Goal: Information Seeking & Learning: Learn about a topic

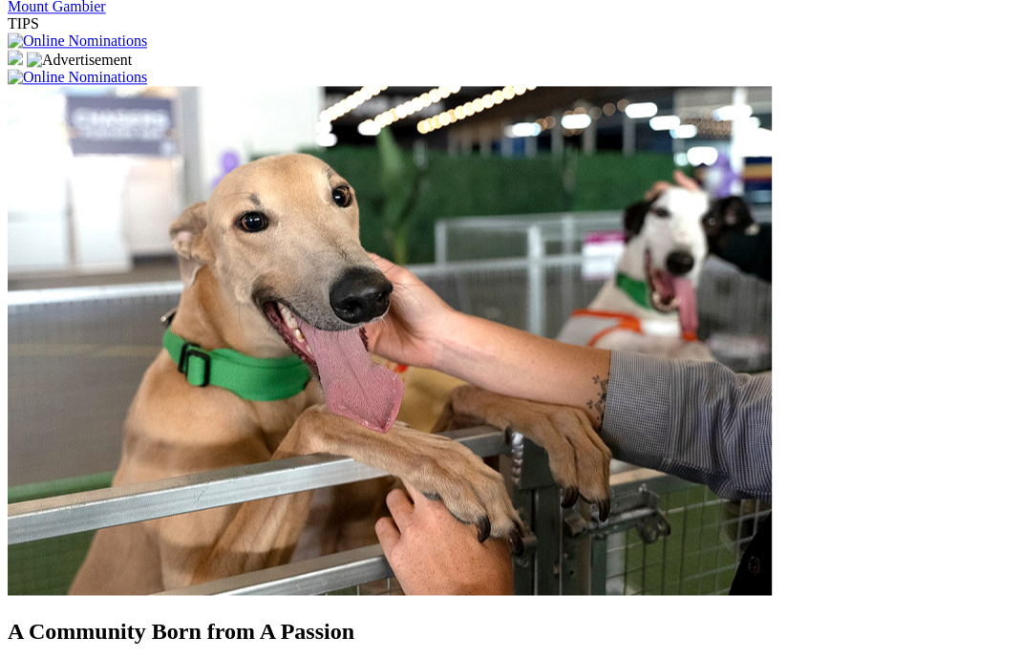
scroll to position [1556, 0]
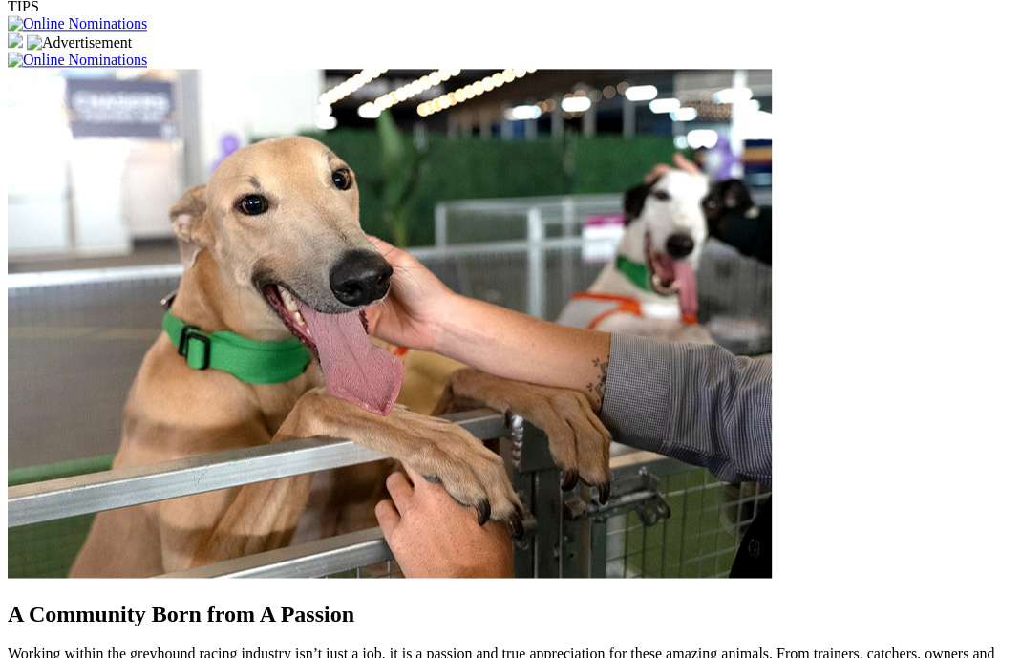
scroll to position [1540, 0]
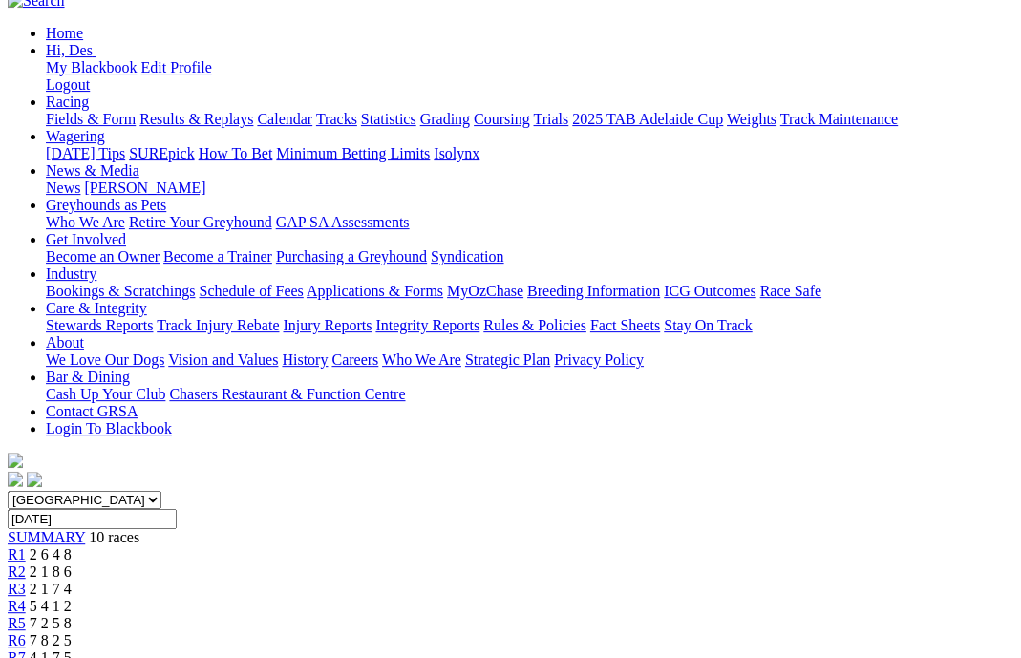
scroll to position [219, 0]
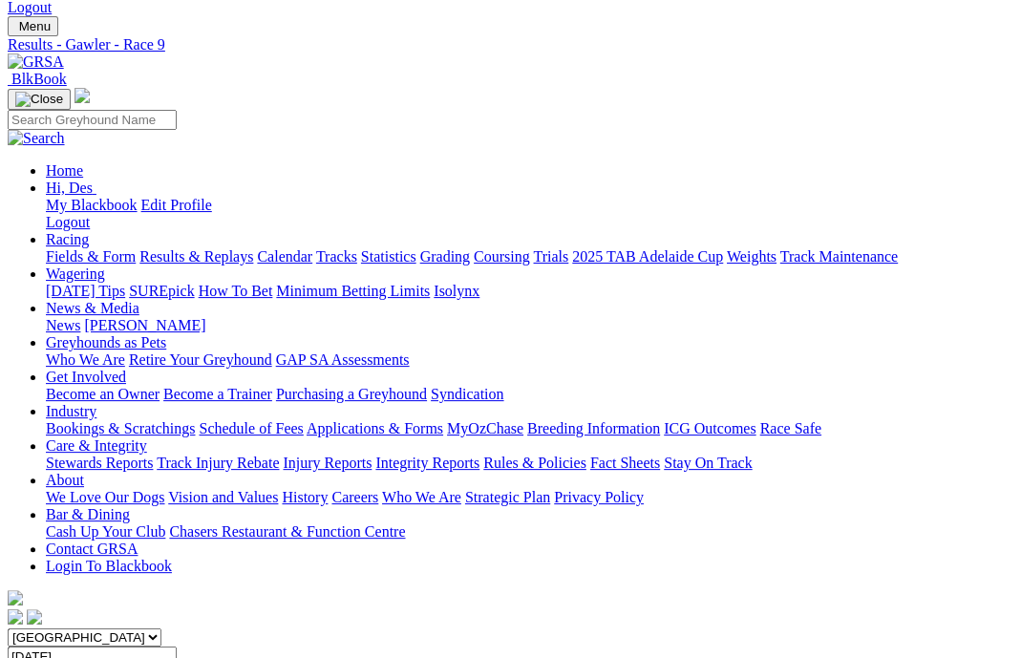
scroll to position [80, 0]
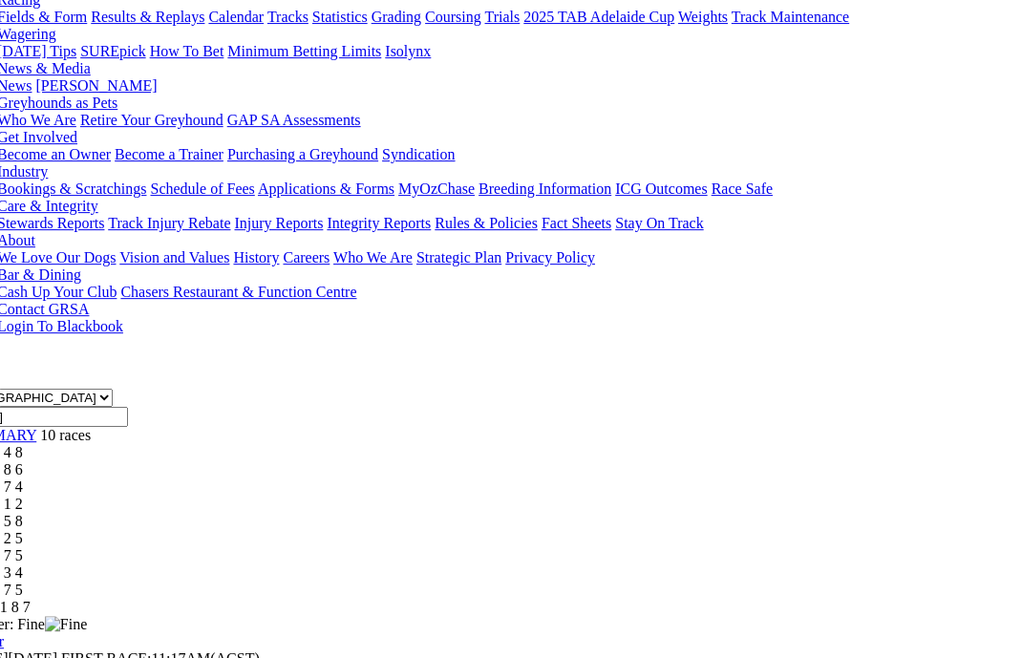
scroll to position [318, 49]
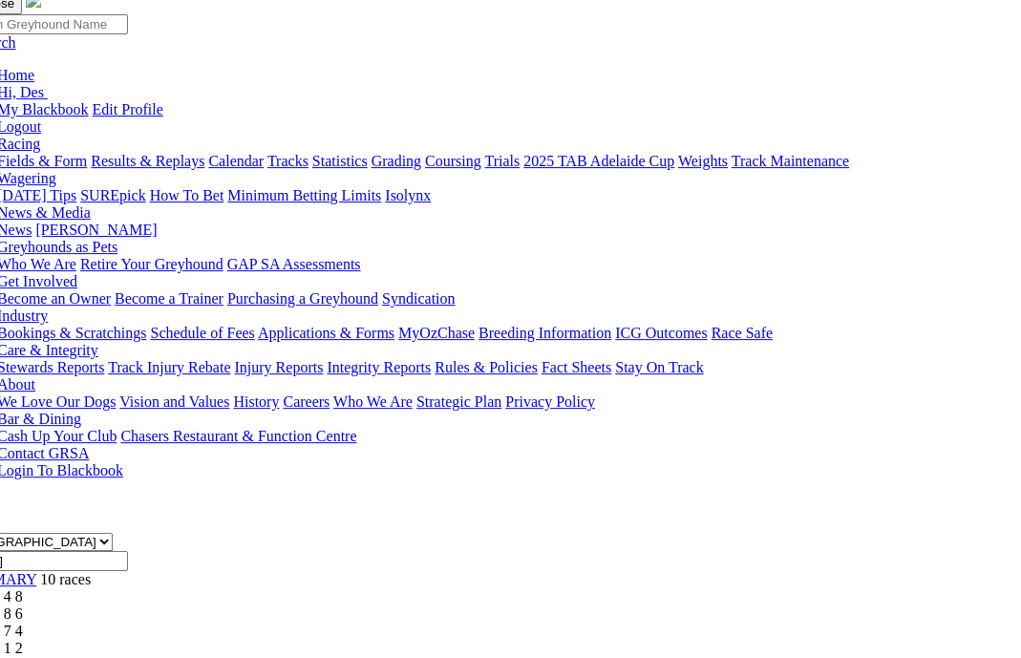
scroll to position [0, 49]
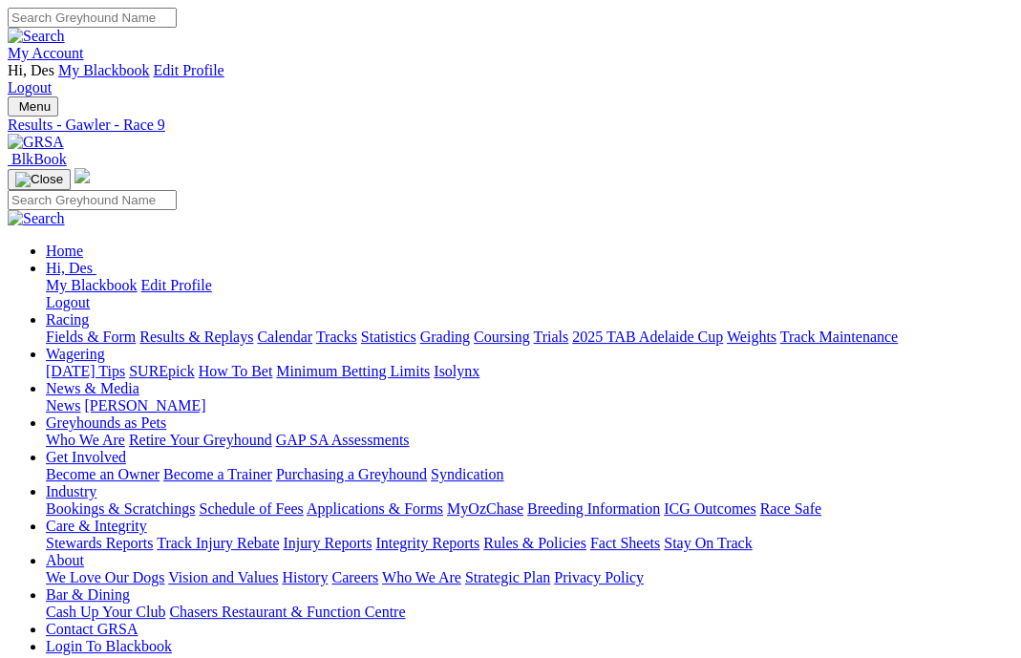
scroll to position [37, 0]
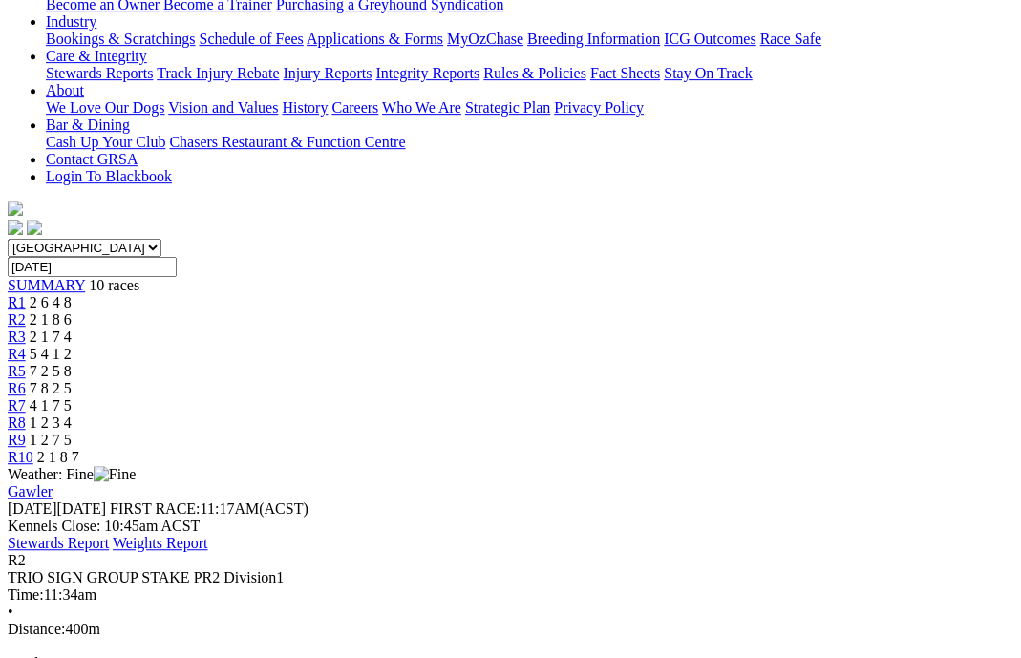
scroll to position [449, 0]
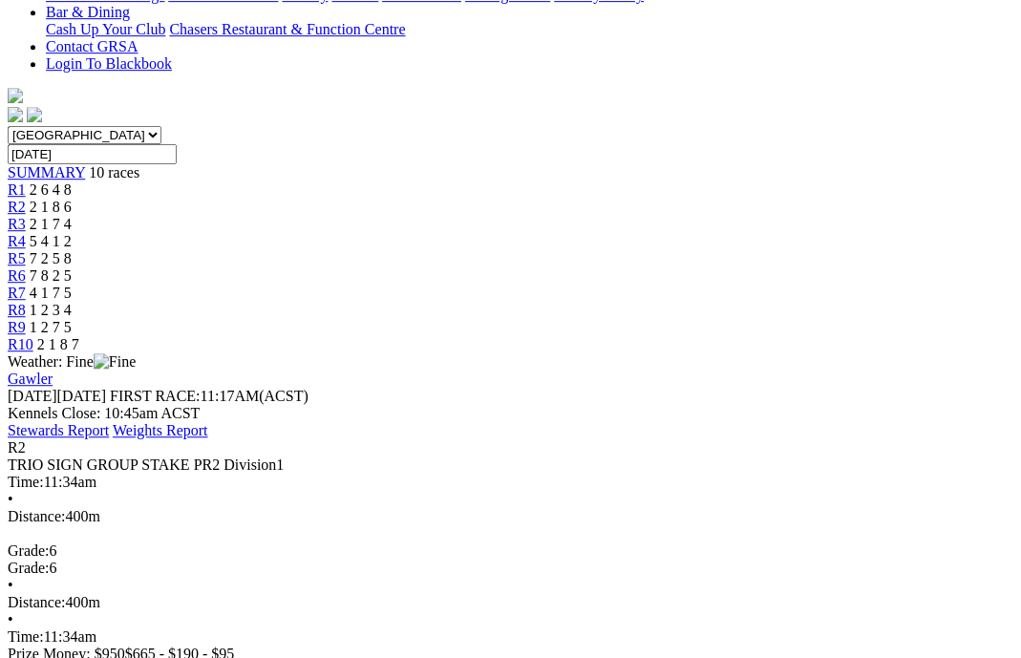
scroll to position [579, 0]
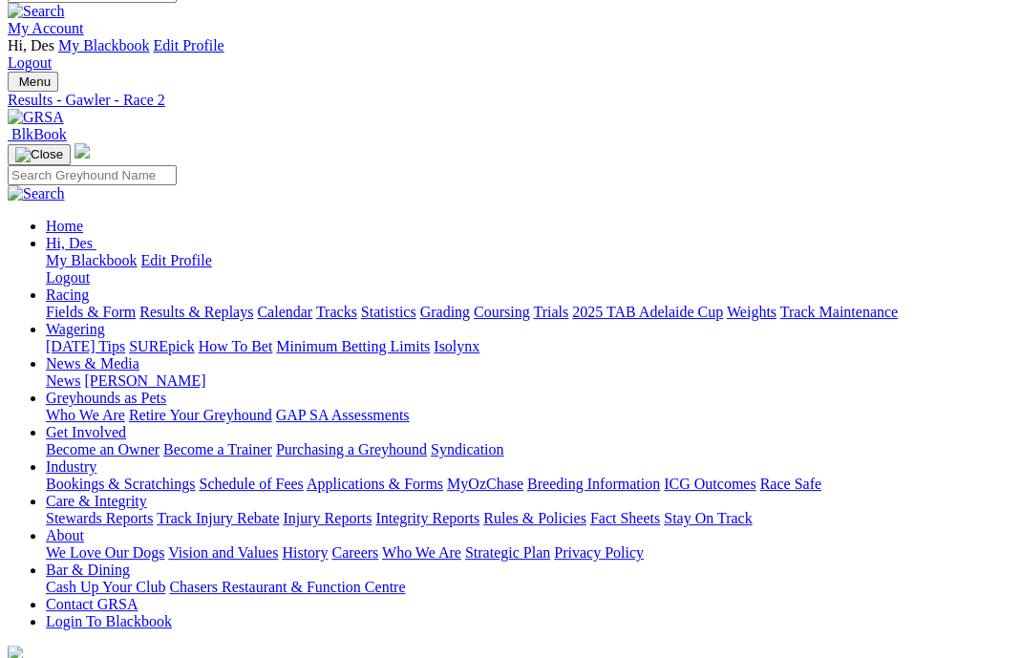
scroll to position [22, 0]
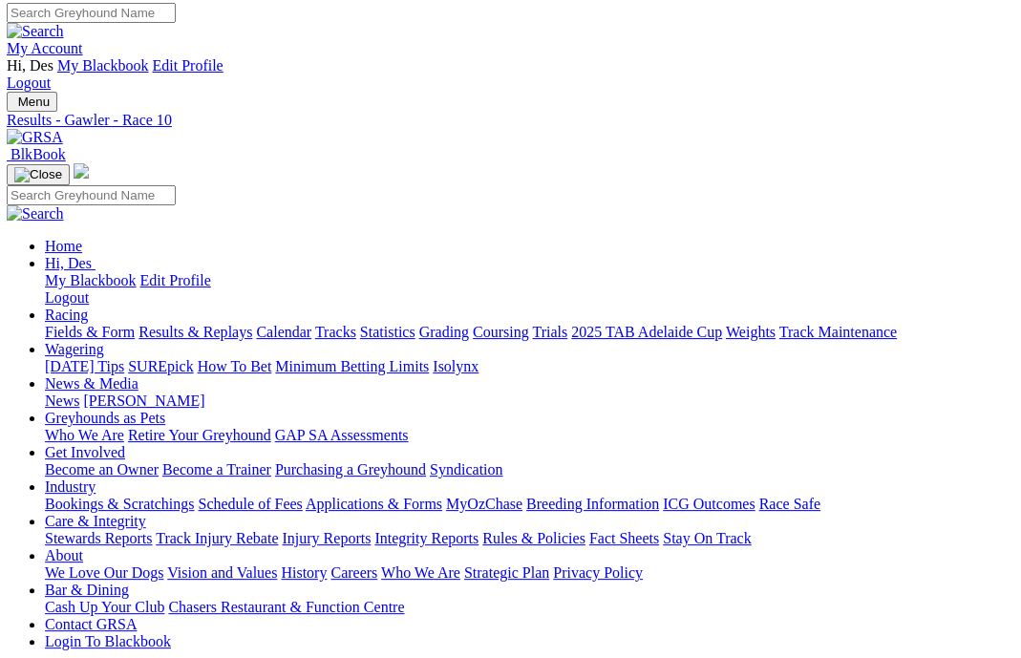
scroll to position [4, 1]
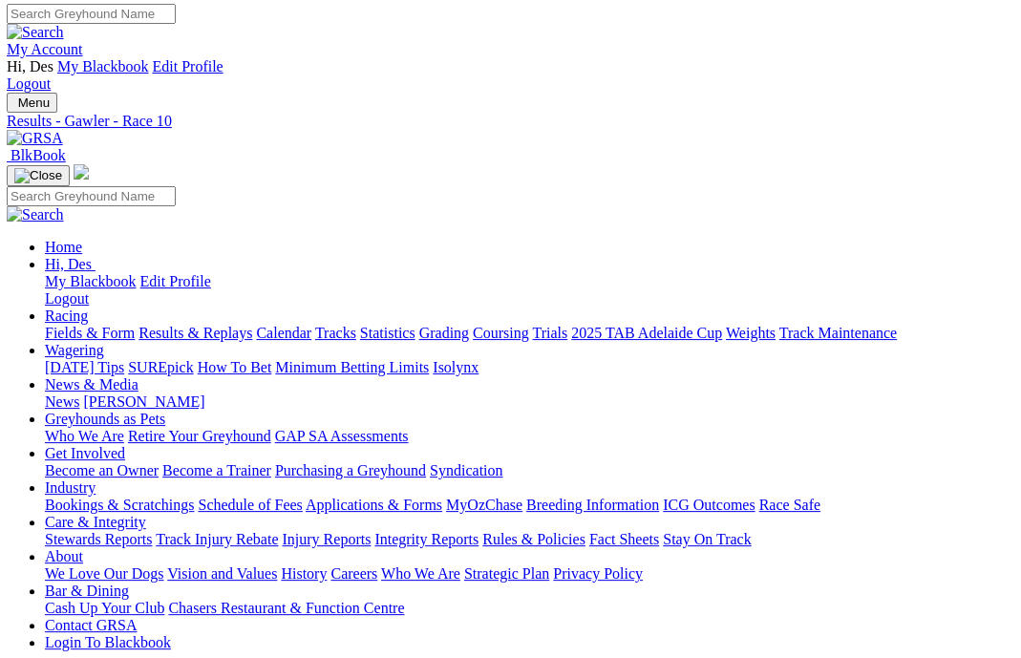
click at [93, 325] on link "Fields & Form" at bounding box center [90, 333] width 90 height 16
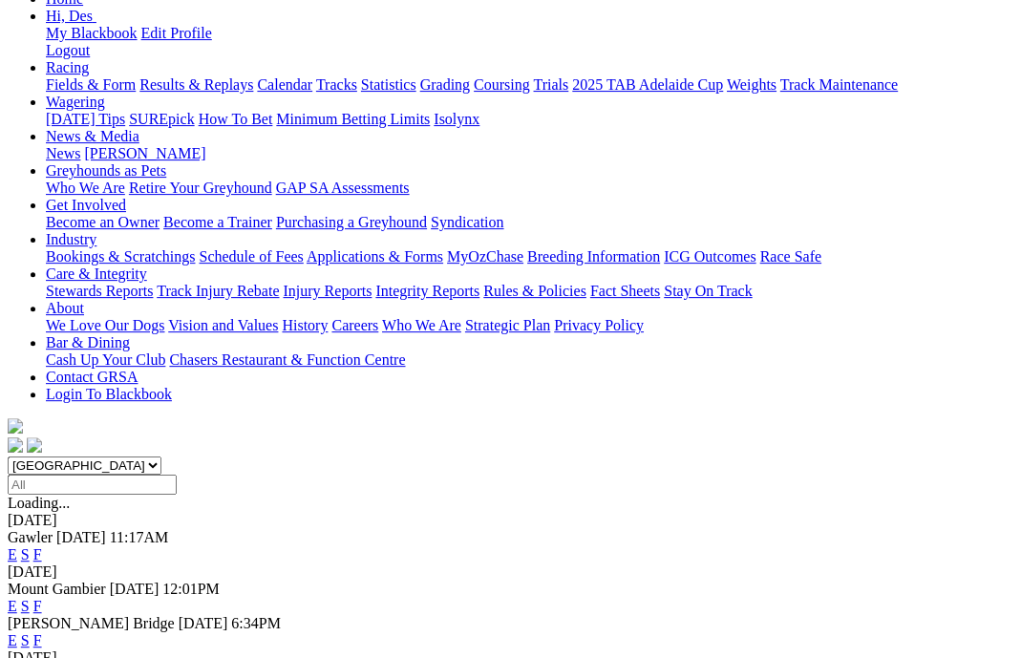
scroll to position [256, 0]
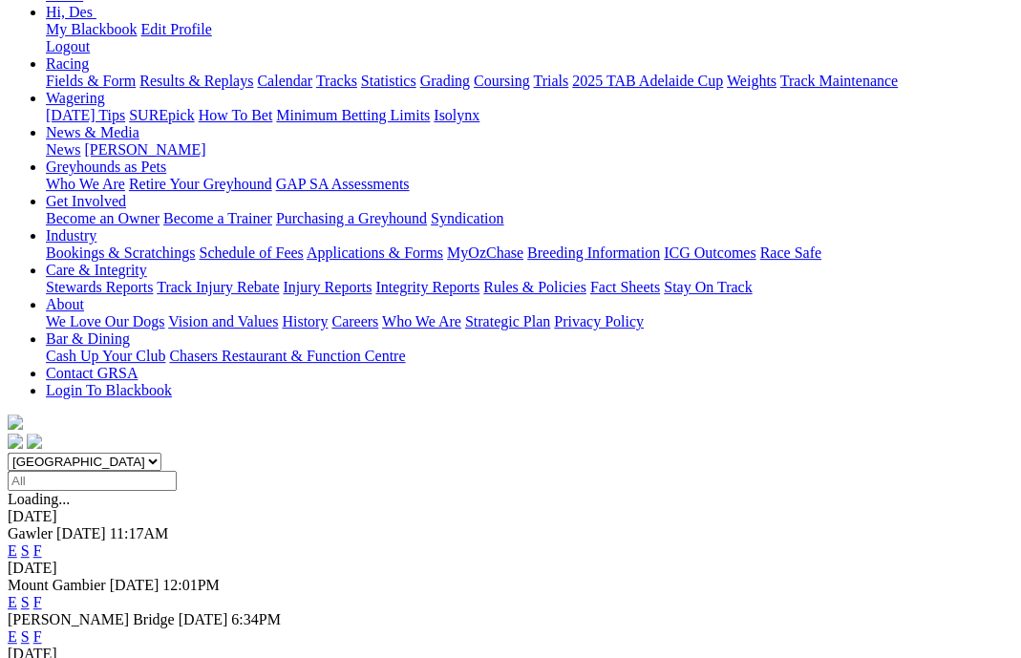
click at [42, 628] on link "F" at bounding box center [37, 636] width 9 height 16
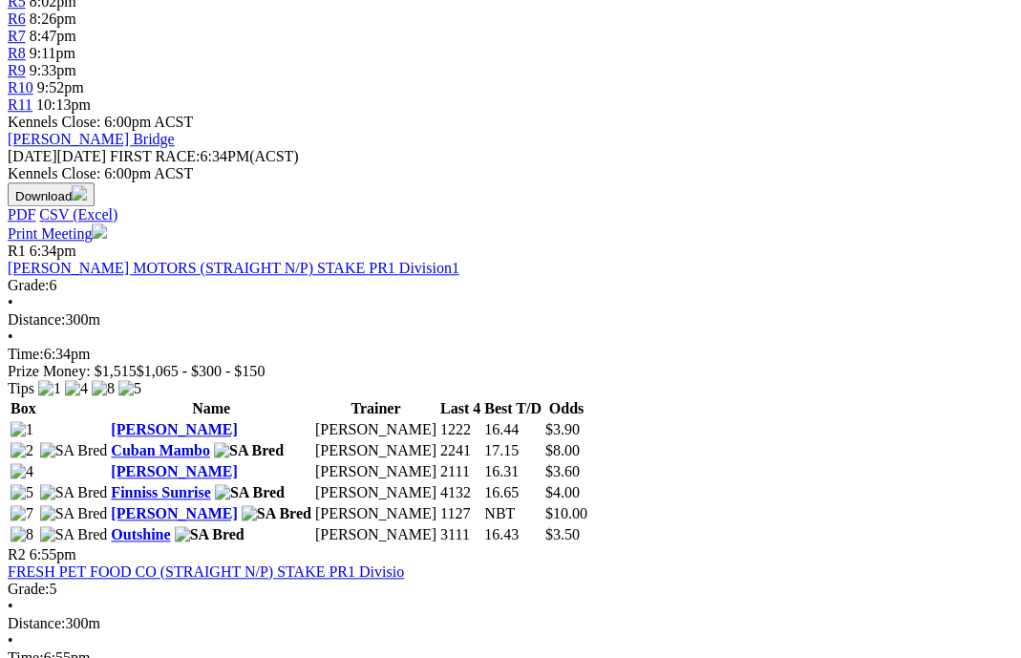
scroll to position [849, 0]
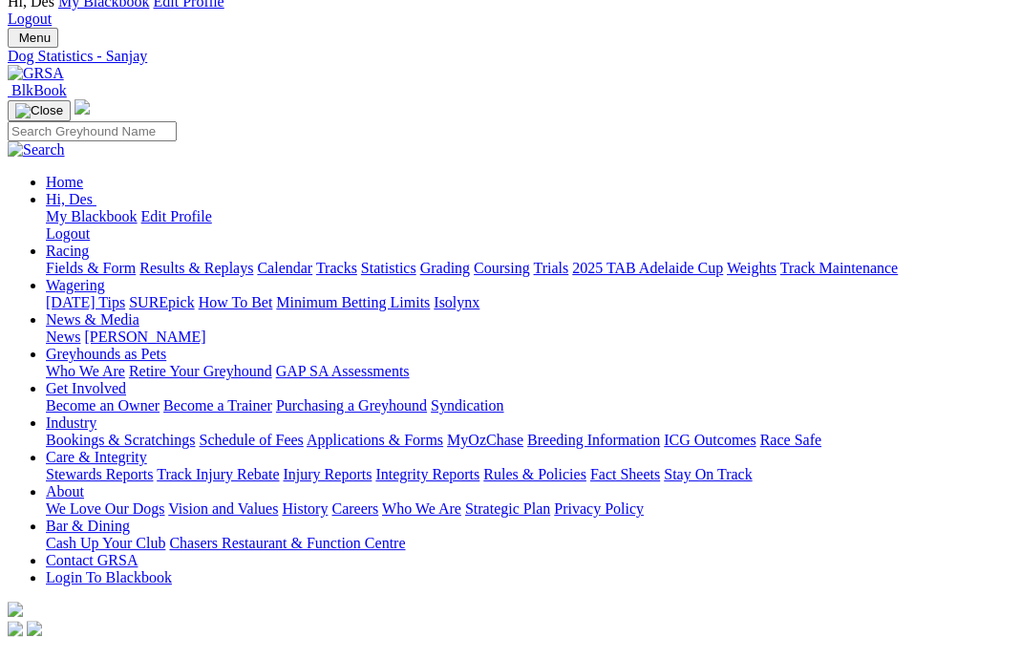
scroll to position [73, 1]
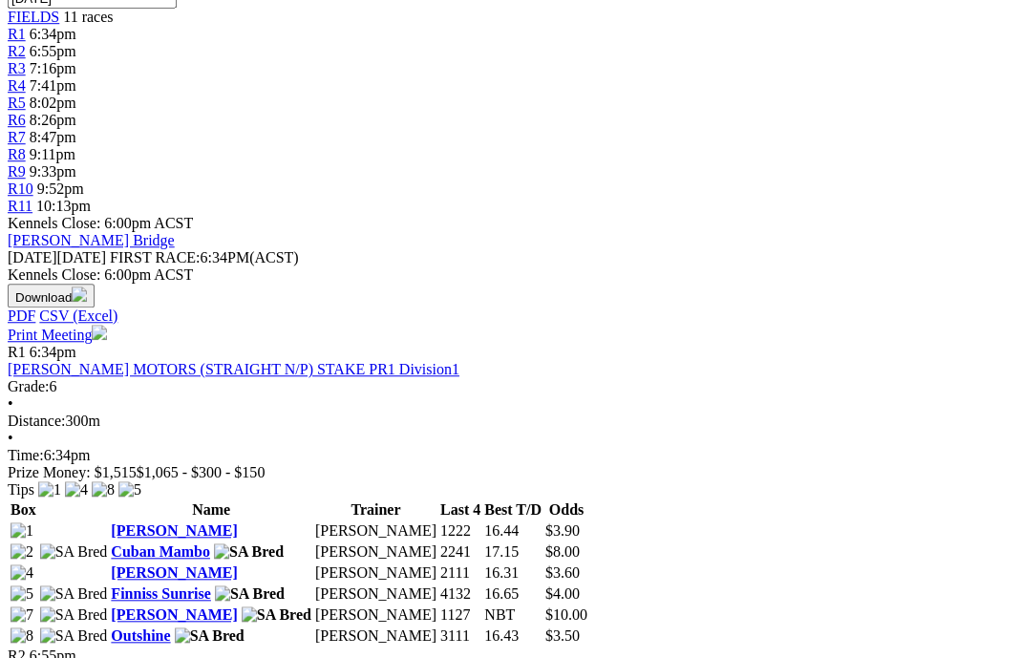
scroll to position [737, 3]
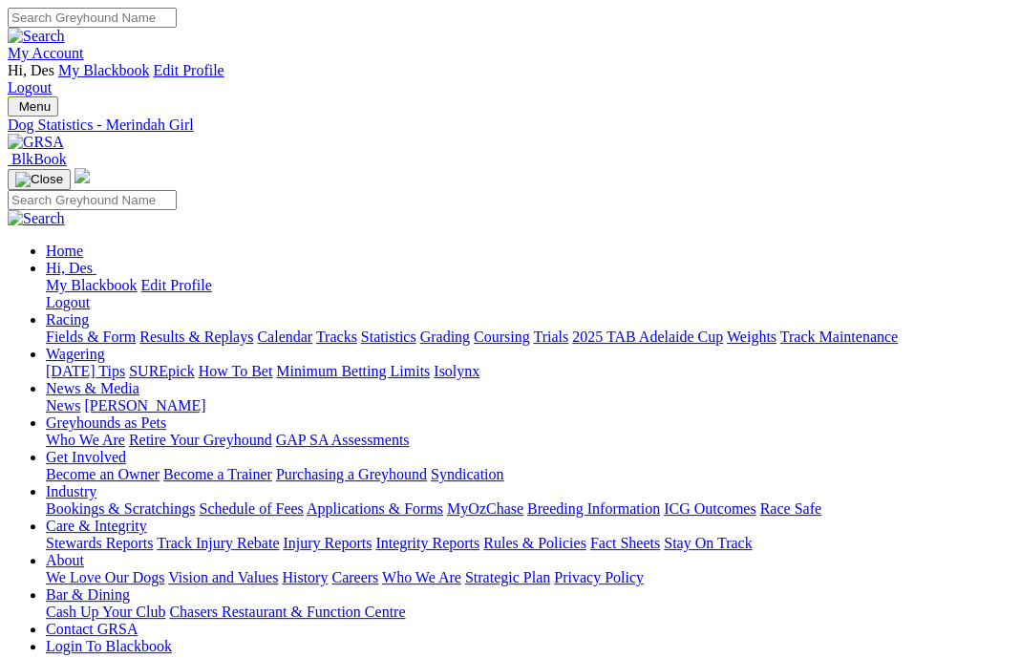
click at [479, 535] on link "Integrity Reports" at bounding box center [427, 543] width 104 height 16
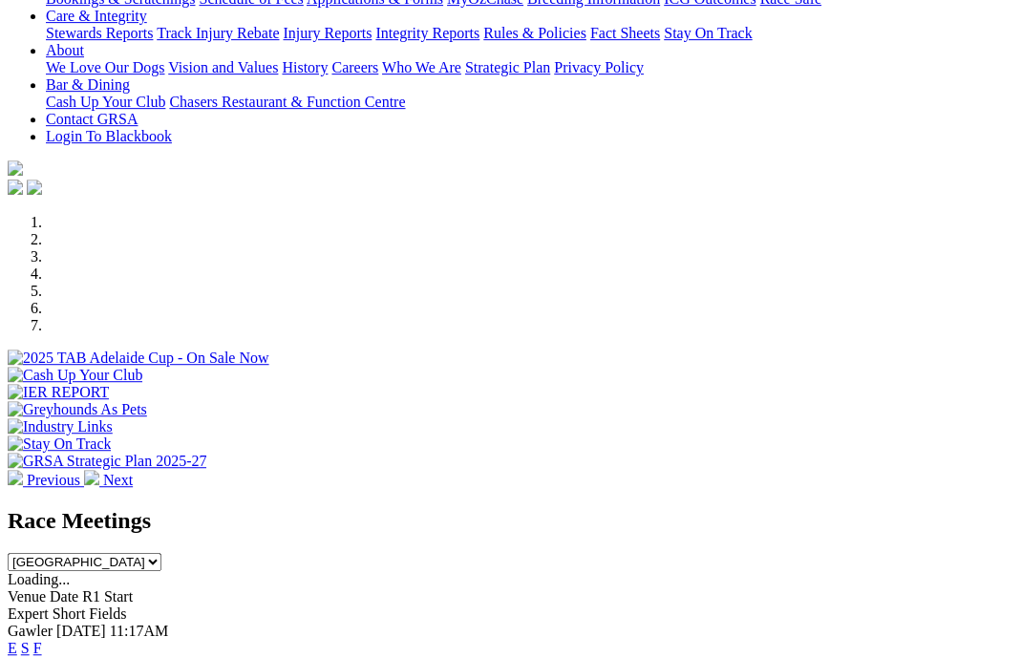
scroll to position [523, 0]
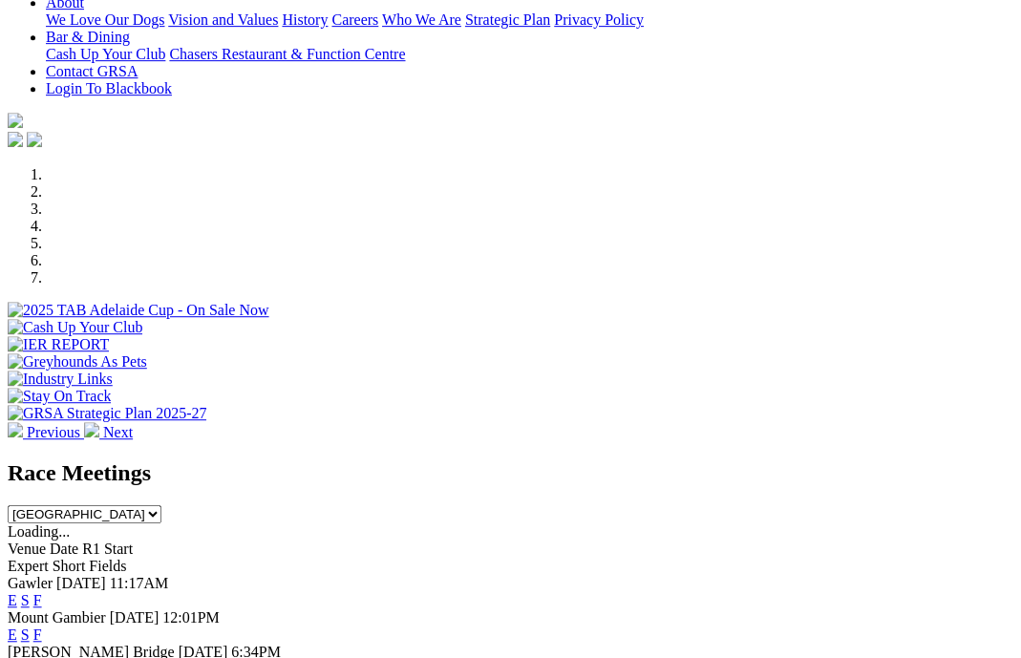
click at [42, 592] on link "F" at bounding box center [37, 600] width 9 height 16
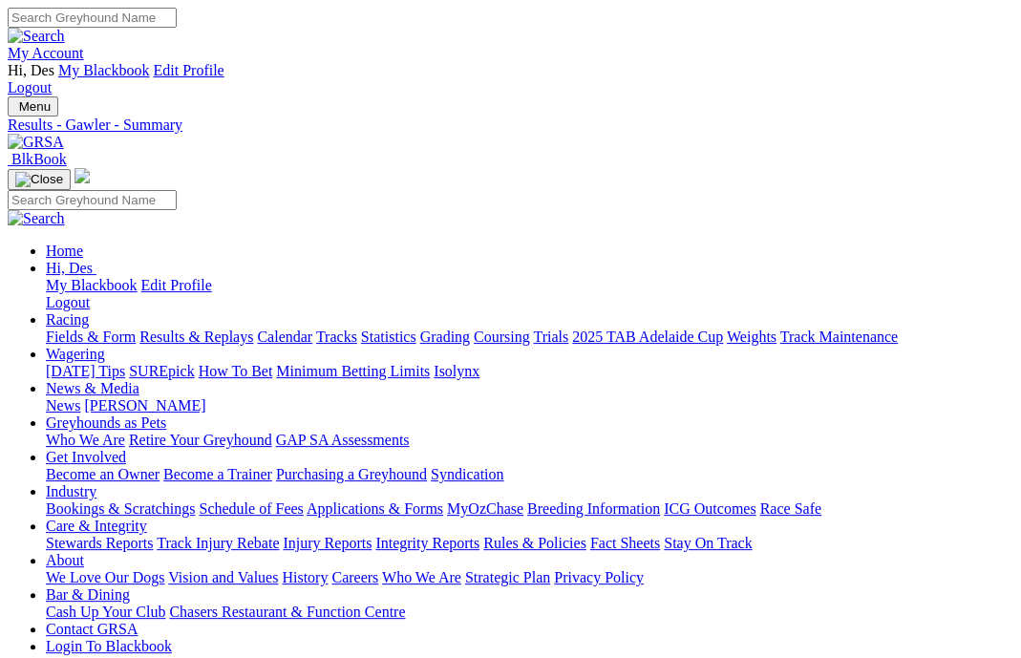
click at [253, 328] on link "Results & Replays" at bounding box center [196, 336] width 114 height 16
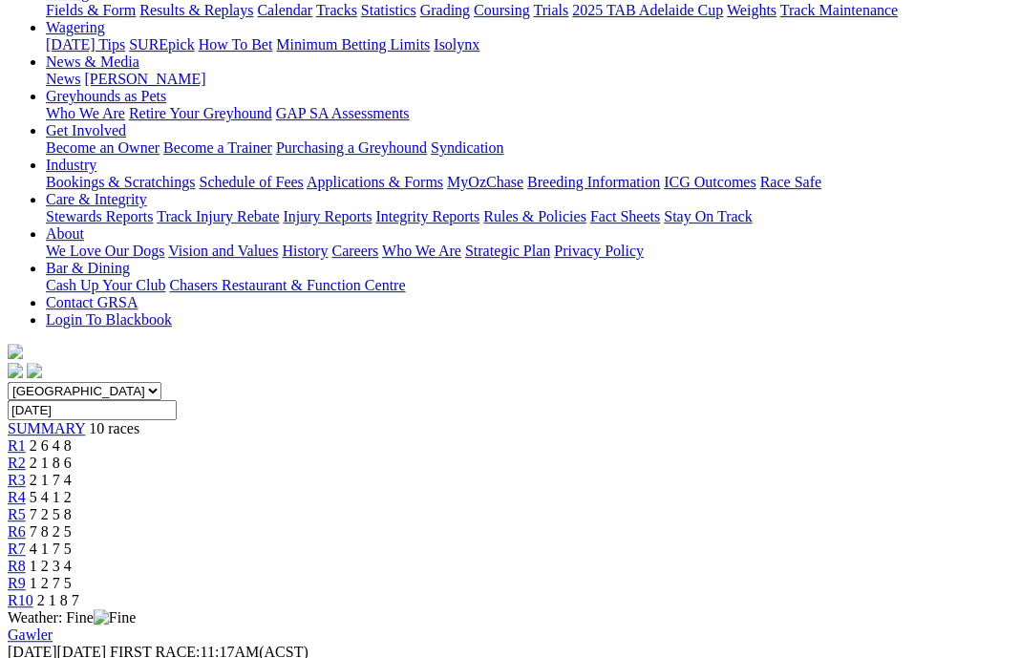
scroll to position [329, 0]
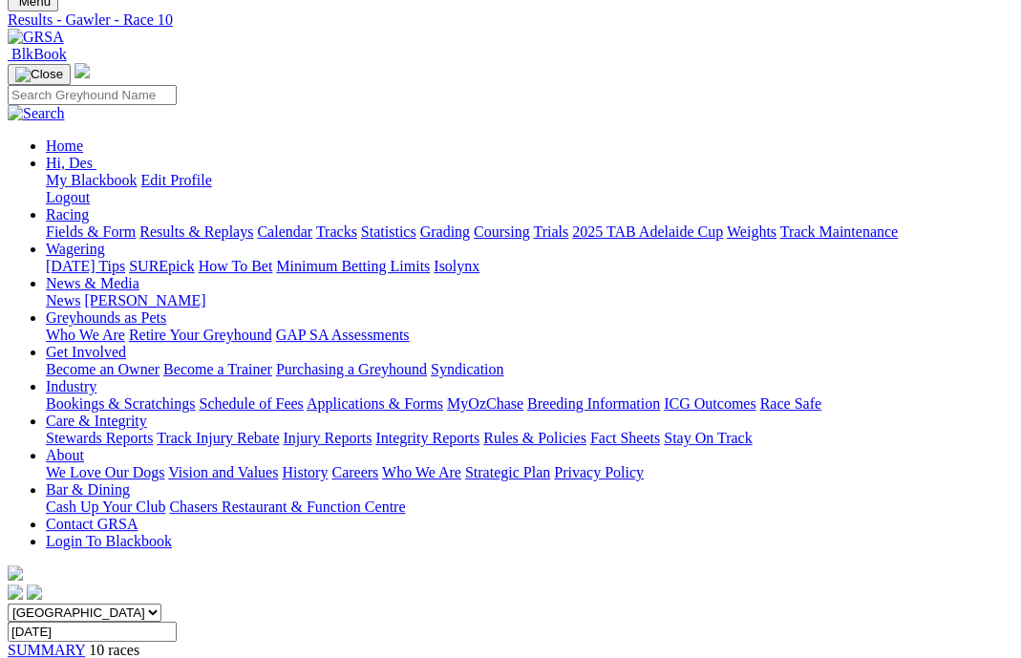
scroll to position [0, 0]
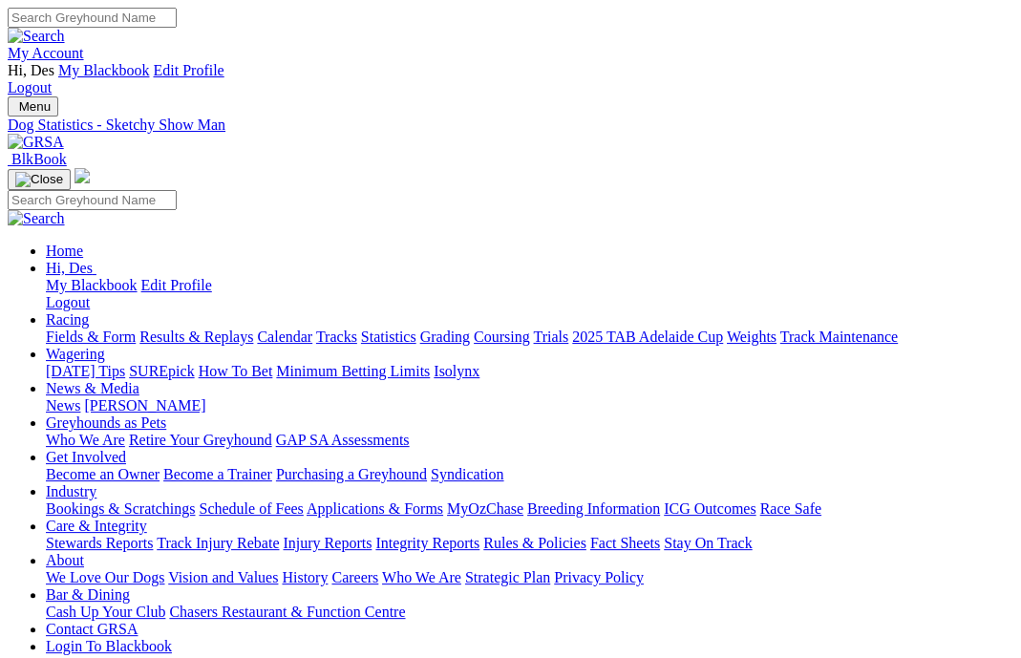
click at [210, 328] on link "Results & Replays" at bounding box center [196, 336] width 114 height 16
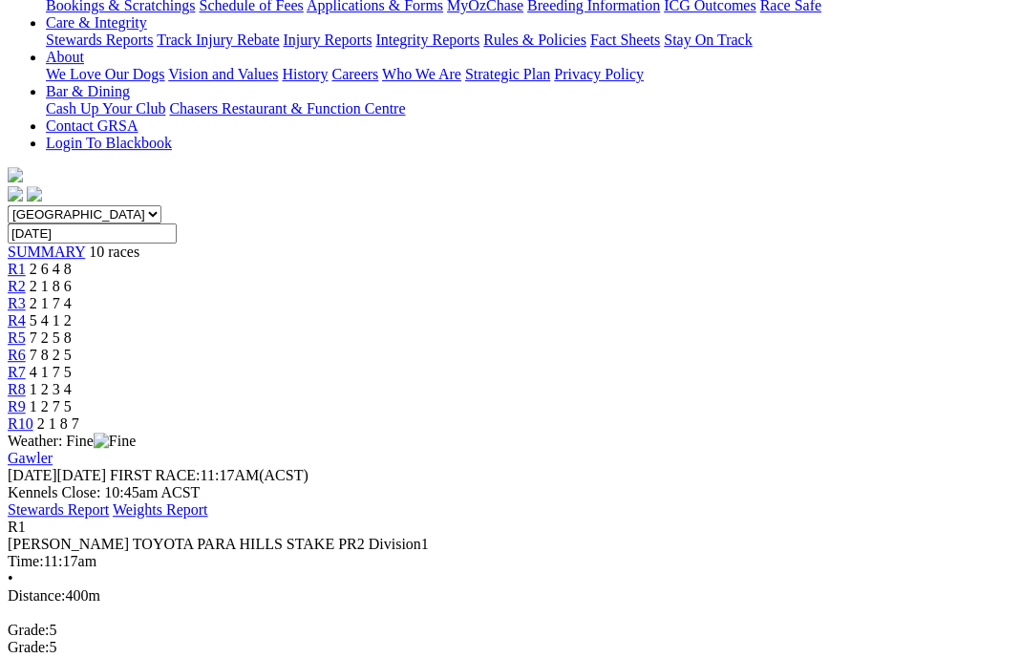
scroll to position [586, 0]
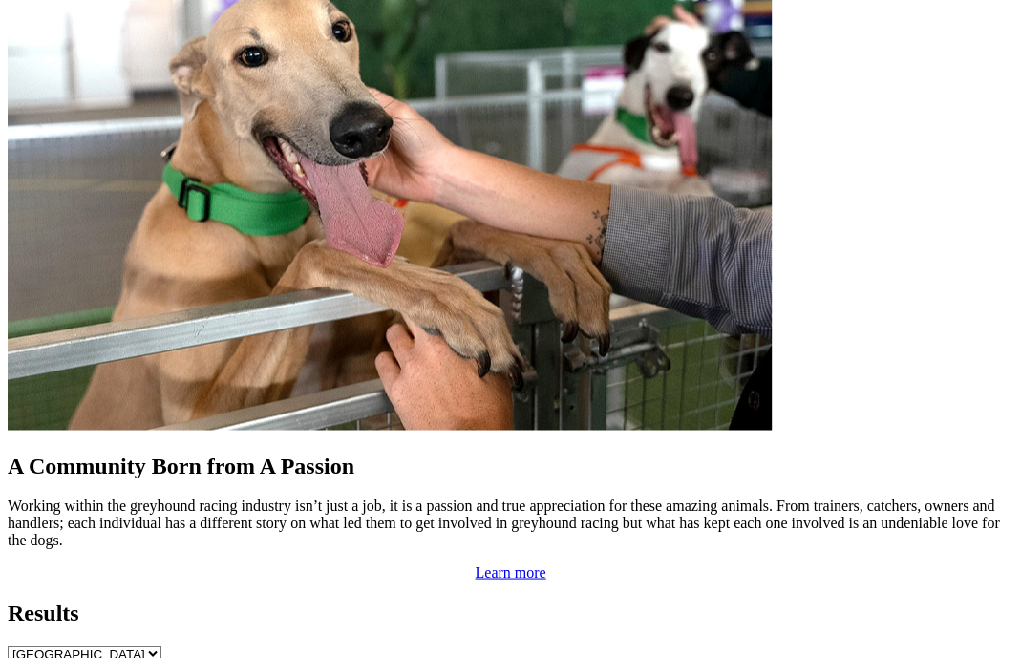
scroll to position [1690, 3]
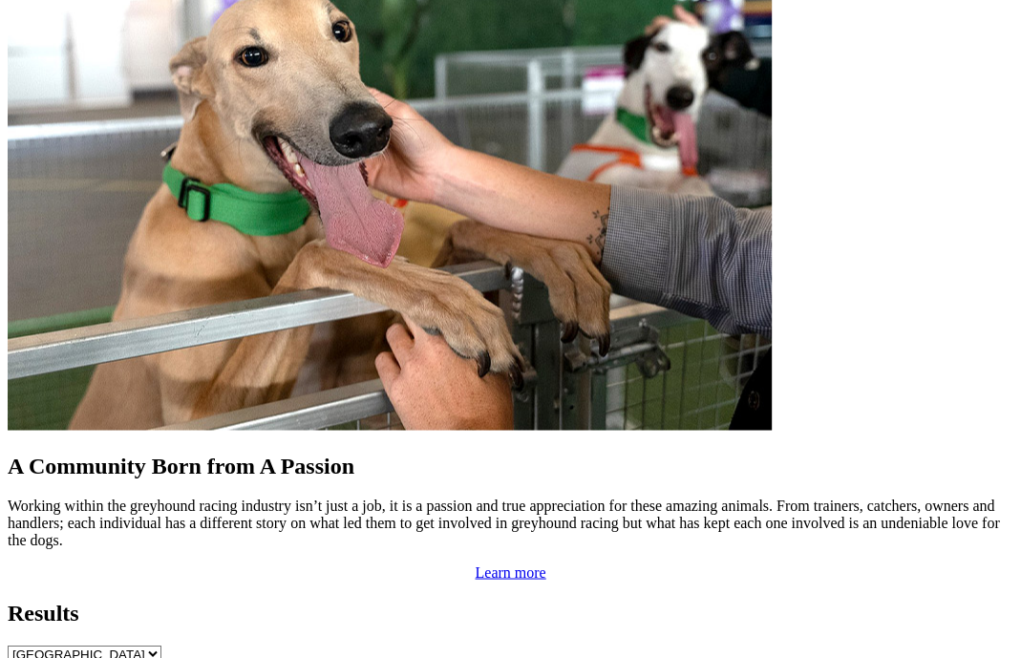
scroll to position [1691, 8]
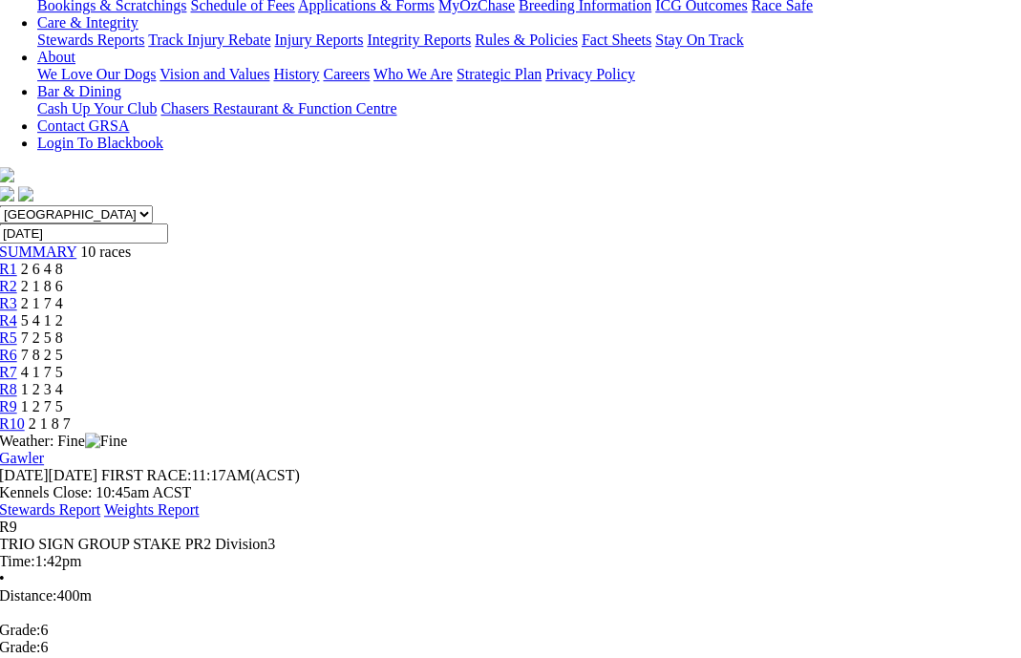
scroll to position [507, 9]
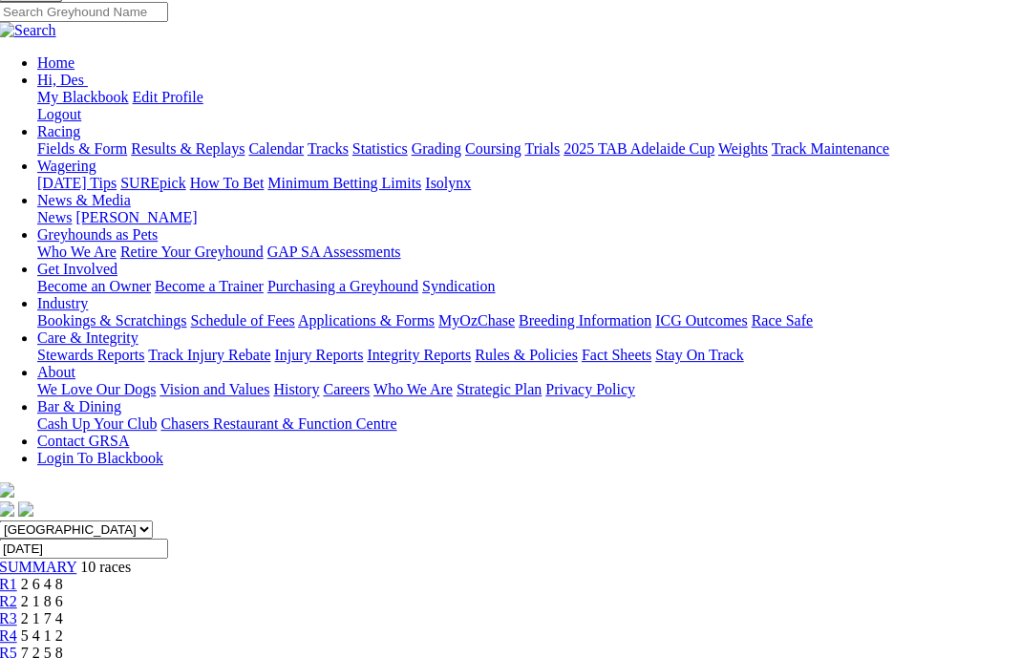
scroll to position [167, 9]
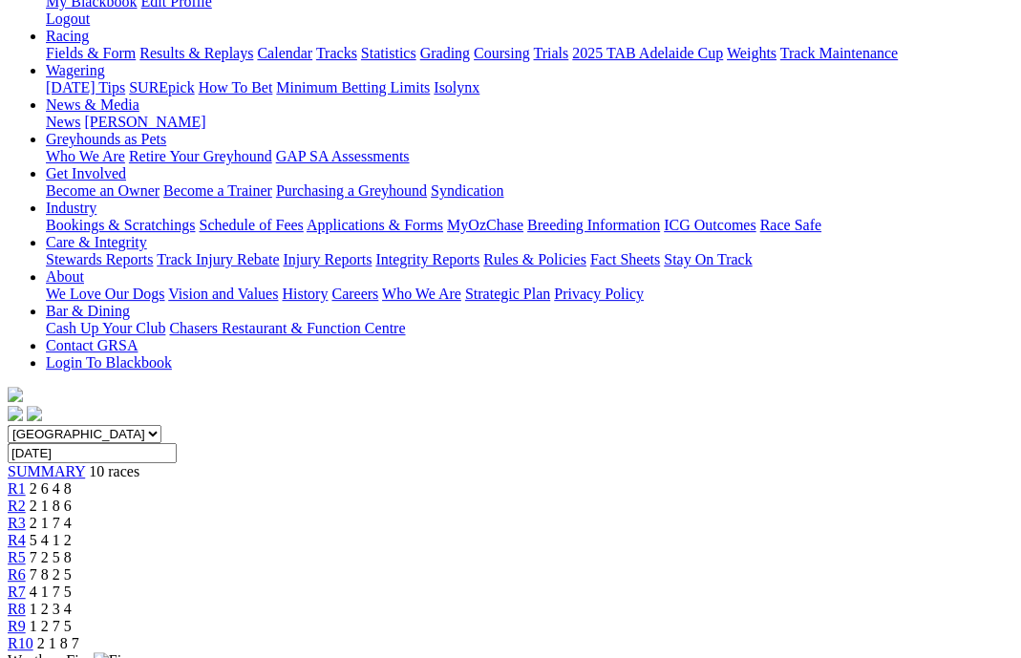
scroll to position [284, 0]
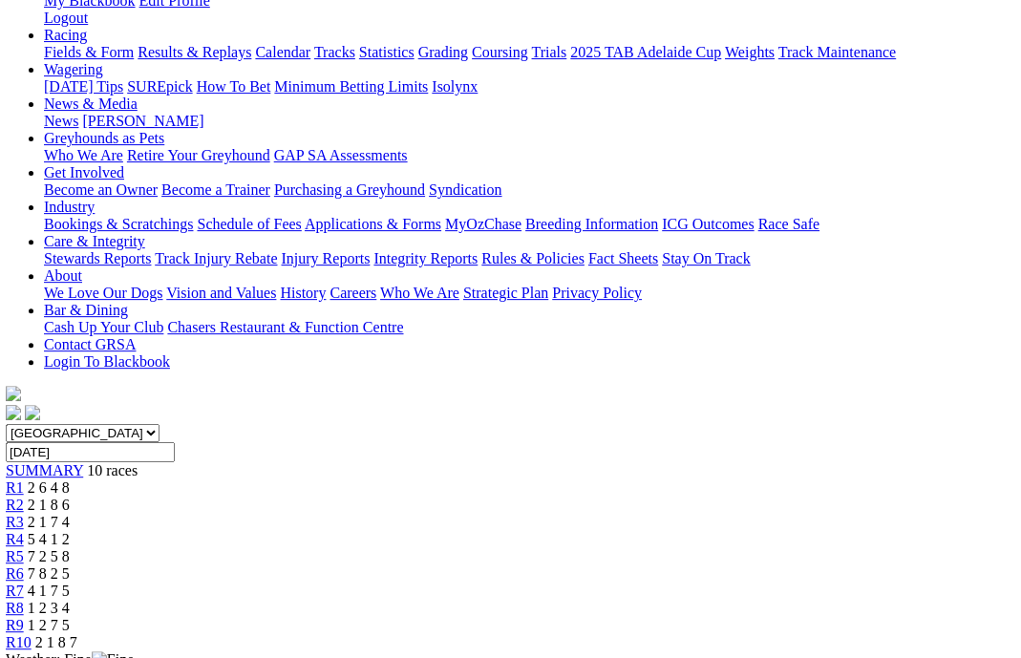
click at [283, 496] on div "R2 2 1 8 6" at bounding box center [508, 504] width 1005 height 17
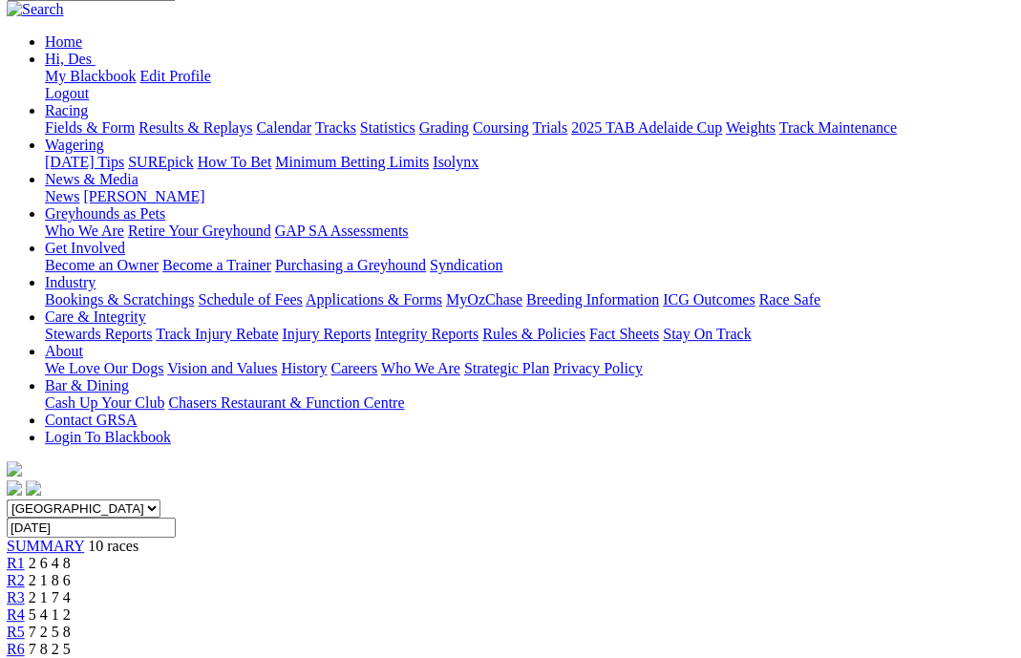
scroll to position [221, 1]
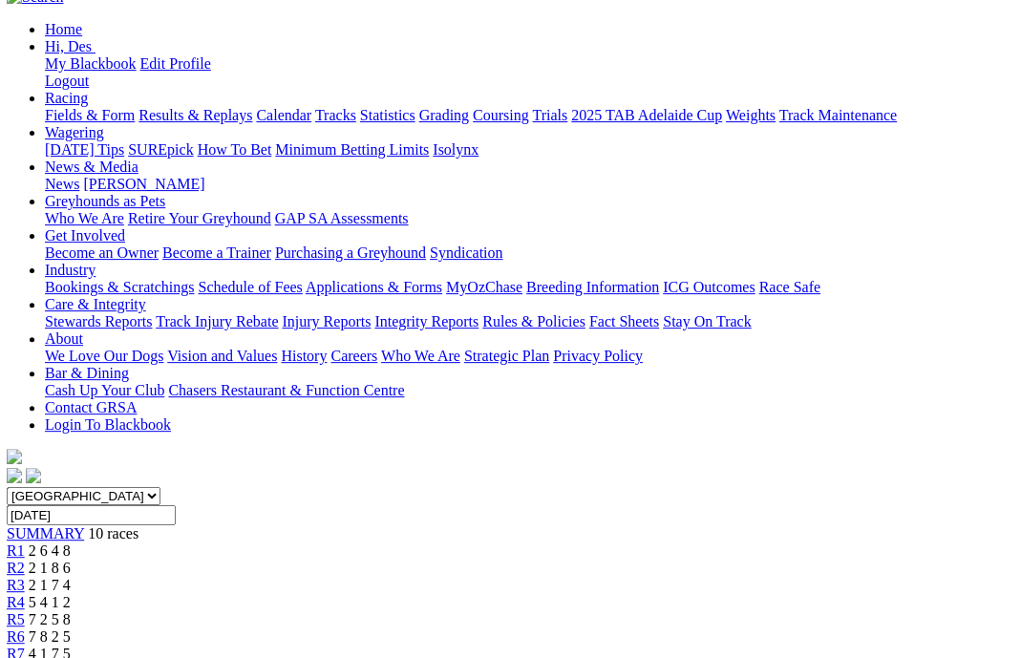
click at [202, 542] on div "R1 2 6 4 8" at bounding box center [509, 550] width 1005 height 17
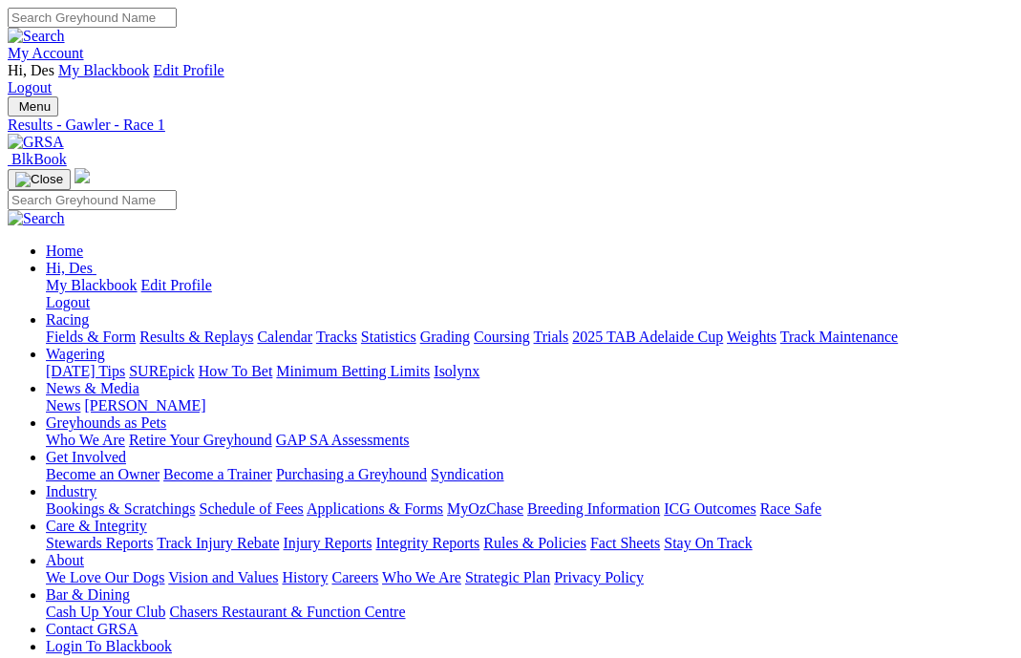
scroll to position [6, 0]
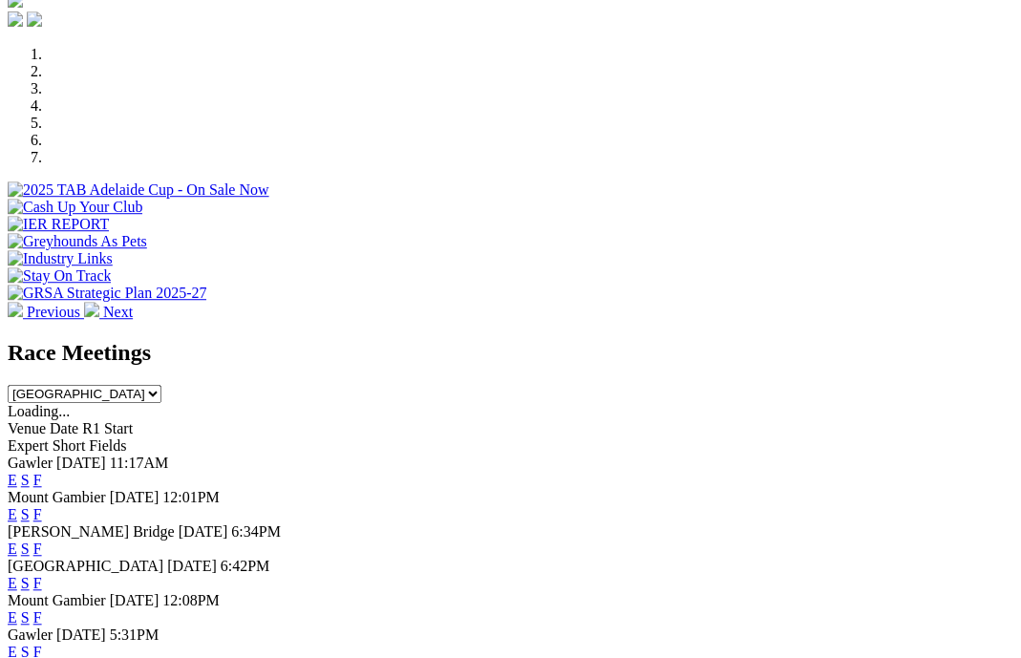
scroll to position [641, 0]
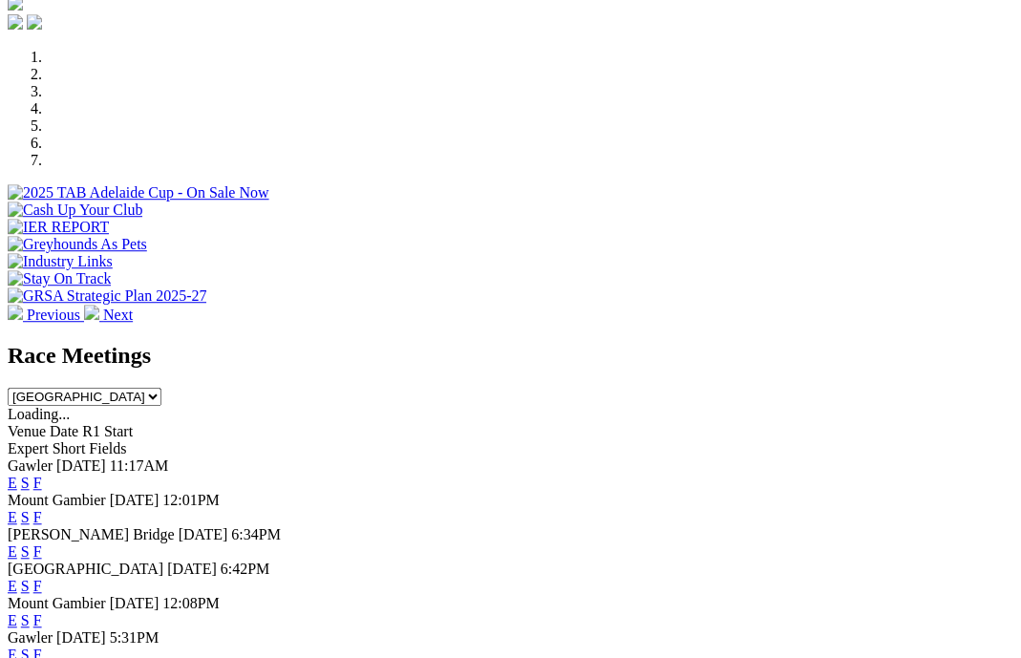
click at [42, 646] on link "F" at bounding box center [37, 654] width 9 height 16
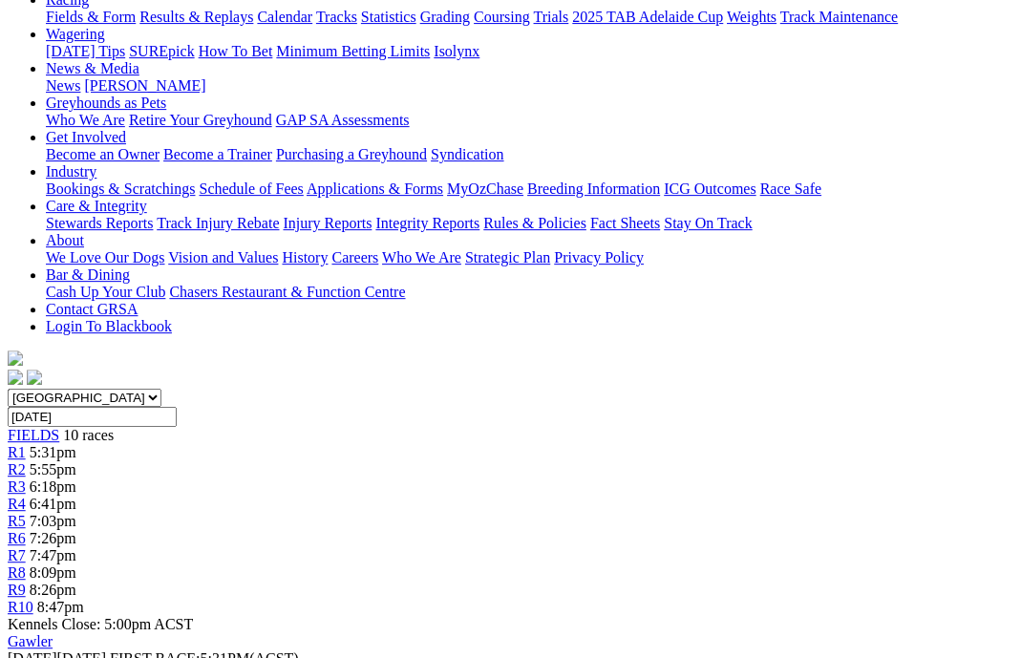
scroll to position [0, 14]
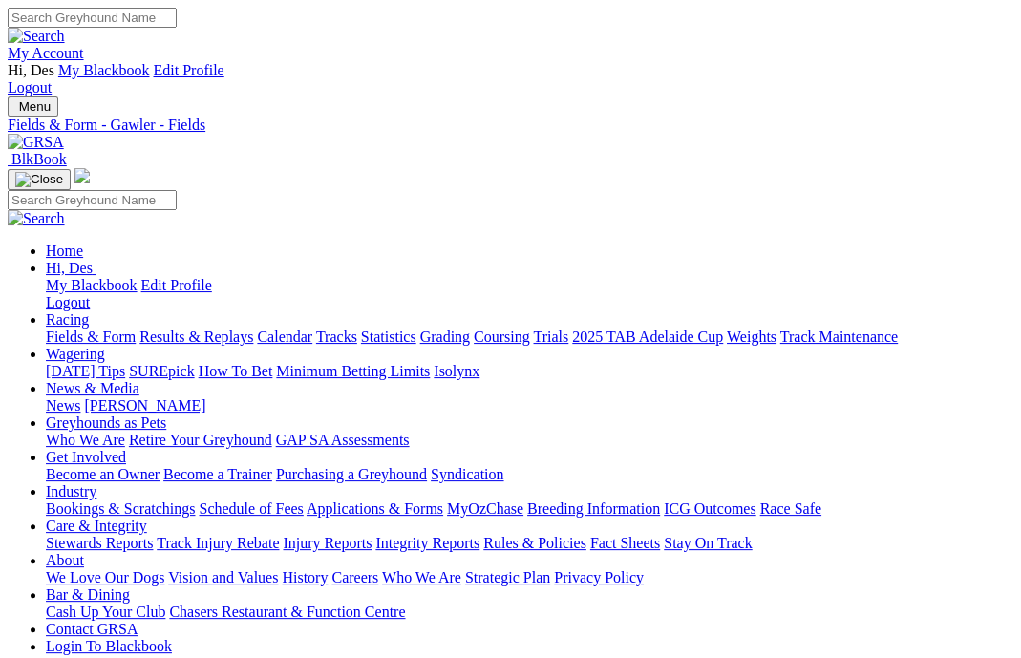
click at [72, 328] on link "Fields & Form" at bounding box center [91, 336] width 90 height 16
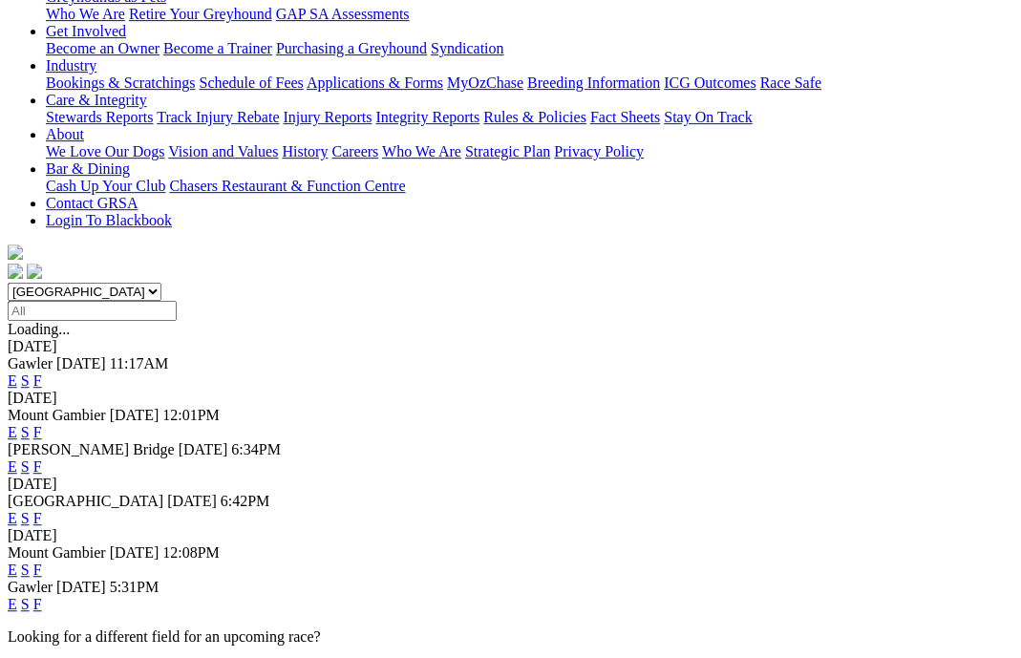
scroll to position [453, 0]
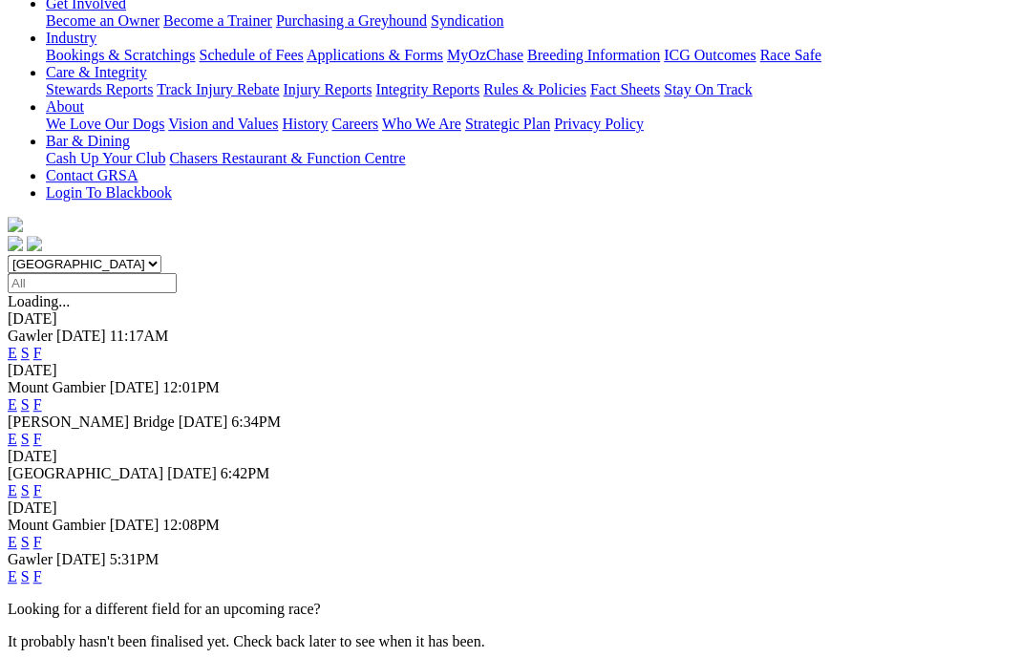
click at [42, 482] on link "F" at bounding box center [37, 490] width 9 height 16
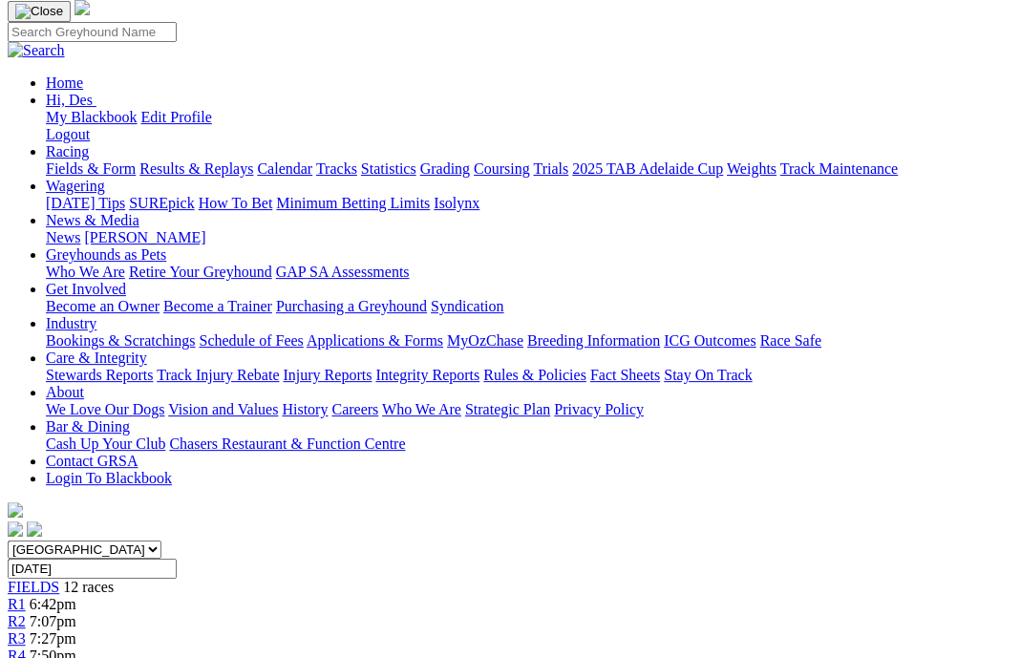
scroll to position [0, 3]
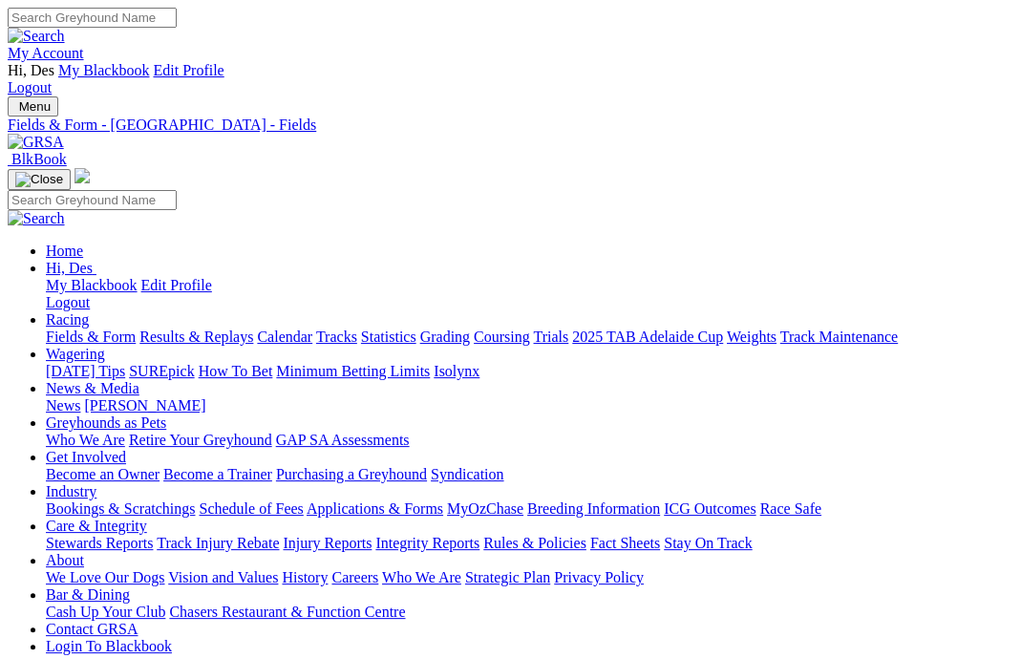
click at [95, 328] on link "Fields & Form" at bounding box center [91, 336] width 90 height 16
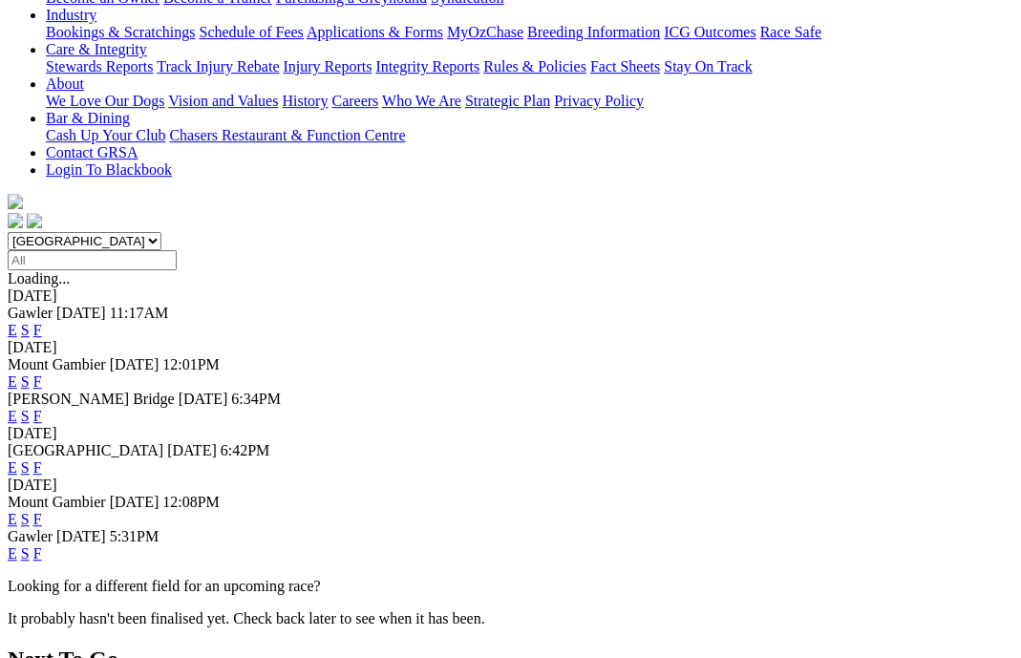
scroll to position [430, 0]
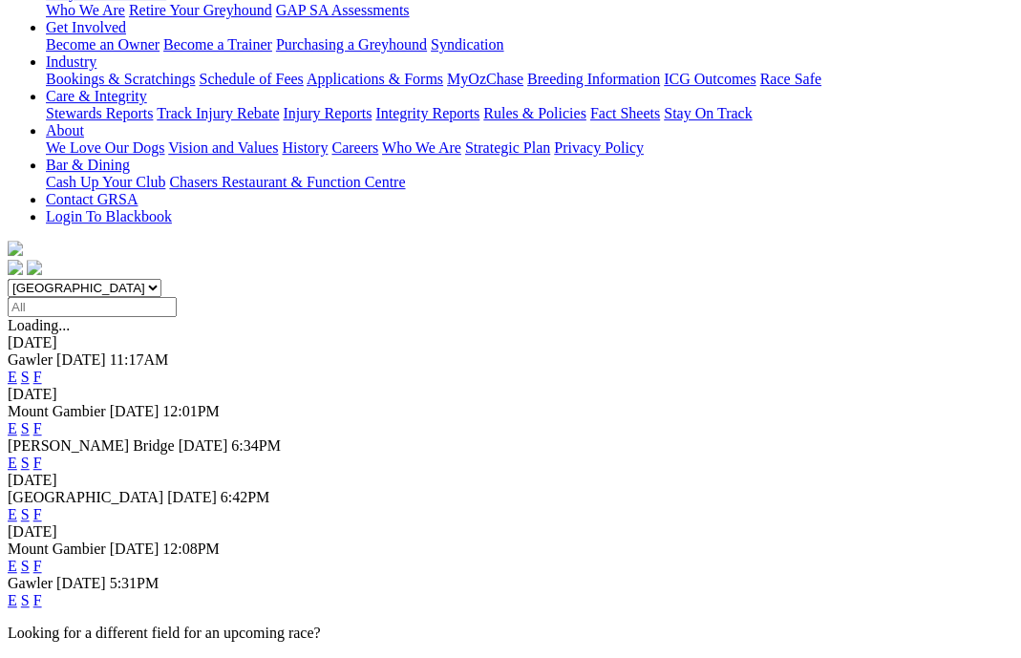
click at [42, 558] on link "F" at bounding box center [37, 566] width 9 height 16
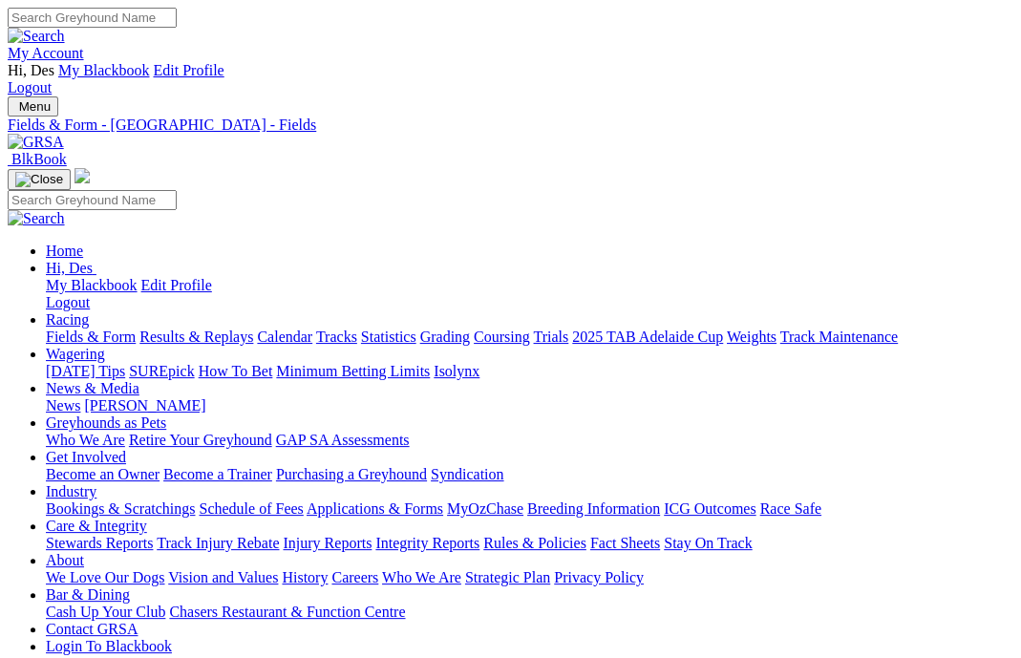
scroll to position [6, 1]
